Goal: Information Seeking & Learning: Learn about a topic

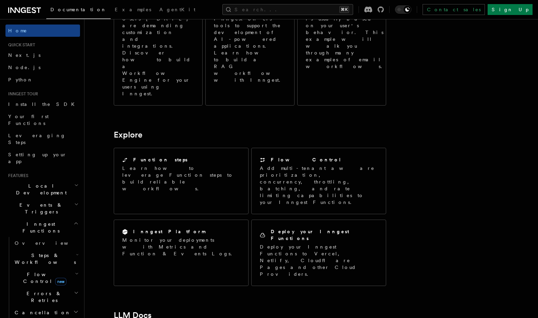
scroll to position [454, 0]
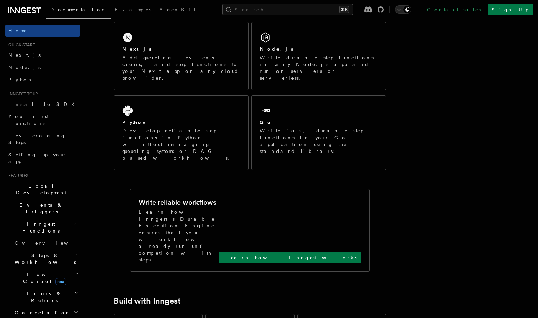
scroll to position [0, 0]
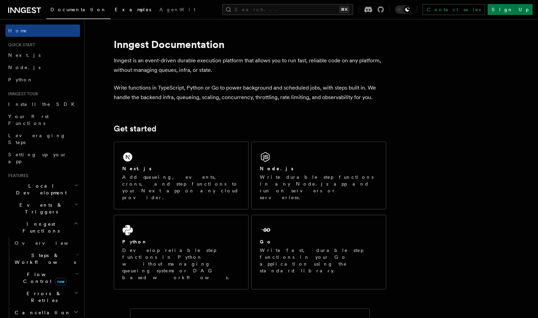
click at [111, 5] on link "Examples" at bounding box center [133, 10] width 45 height 16
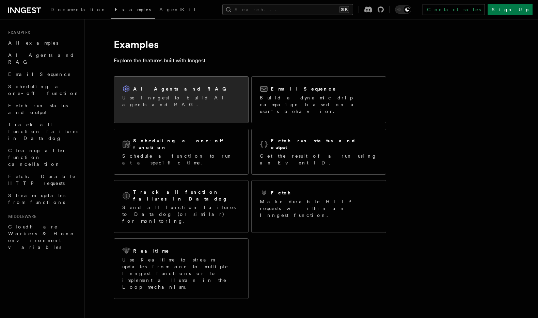
click at [167, 88] on h2 "AI Agents and RAG" at bounding box center [181, 88] width 97 height 7
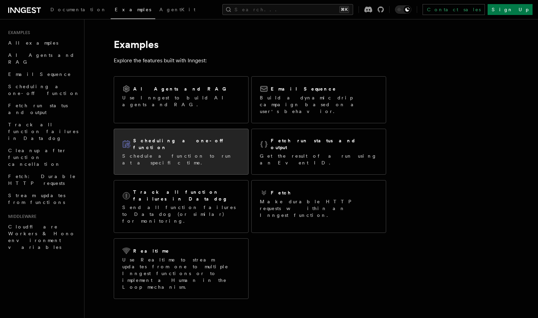
click at [197, 137] on h2 "Scheduling a one-off function" at bounding box center [186, 144] width 107 height 14
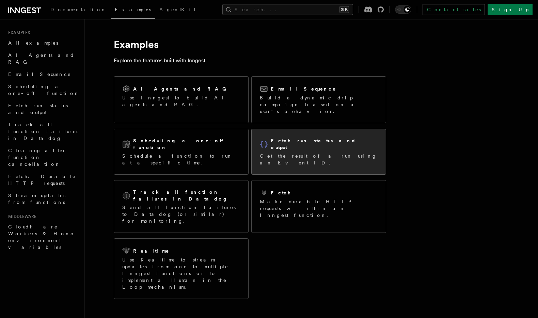
click at [321, 139] on div "Fetch run status and output Get the result of a run using an Event ID." at bounding box center [319, 151] width 118 height 29
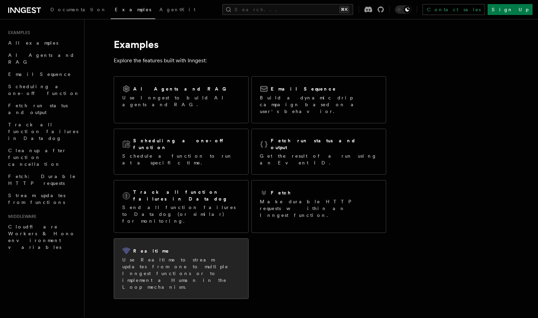
click at [191, 256] on p "Use Realtime to stream updates from one to multiple Inngest functions or to imp…" at bounding box center [181, 273] width 118 height 34
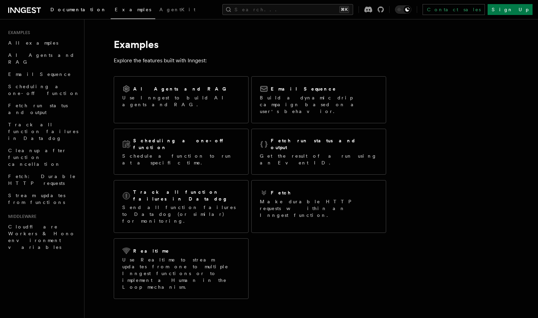
click at [76, 8] on span "Documentation" at bounding box center [78, 9] width 56 height 5
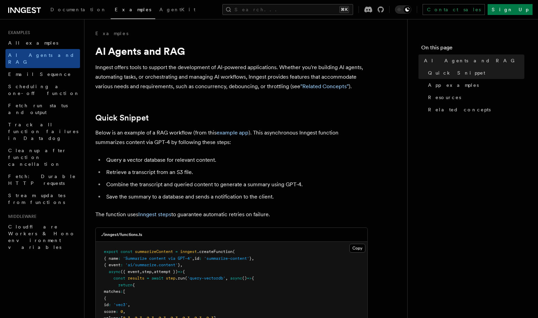
click at [409, 120] on nav "On this page AI Agents and RAG Quick Snippet App examples Resources Related con…" at bounding box center [472, 168] width 131 height 299
